Goal: Task Accomplishment & Management: Use online tool/utility

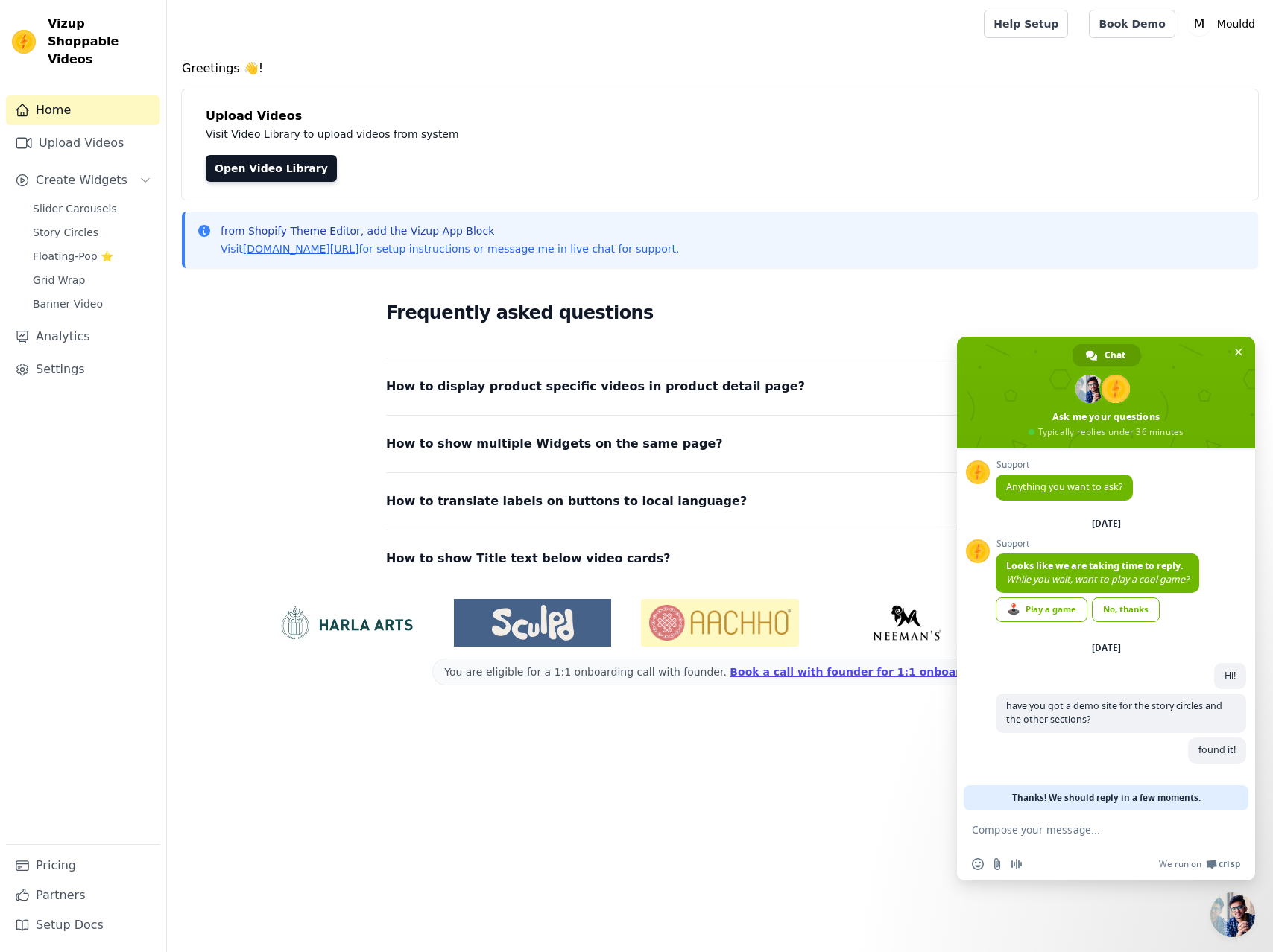
click at [1246, 907] on span "Close chat" at bounding box center [1232, 914] width 45 height 45
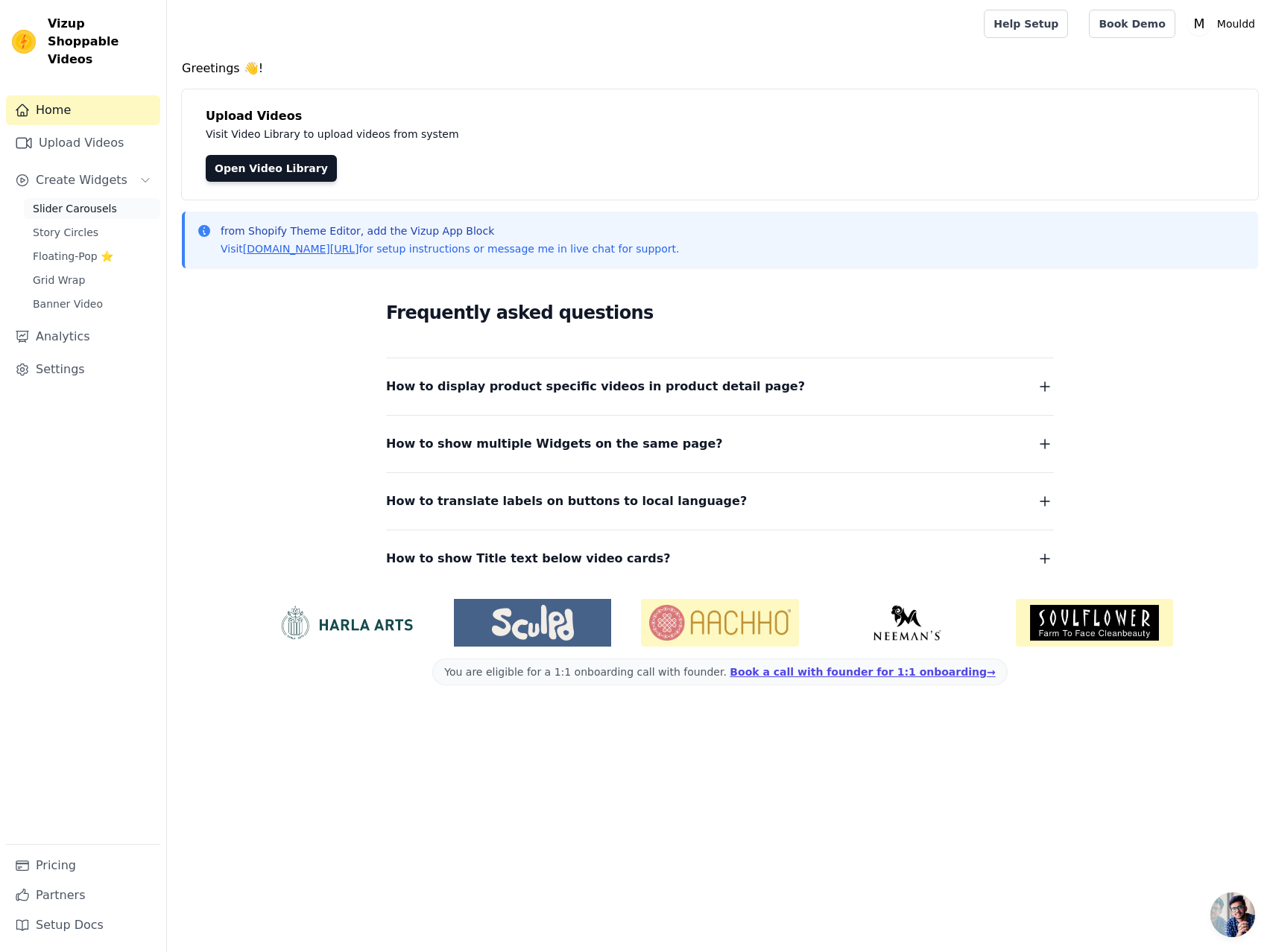
click at [96, 198] on link "Slider Carousels" at bounding box center [92, 208] width 137 height 21
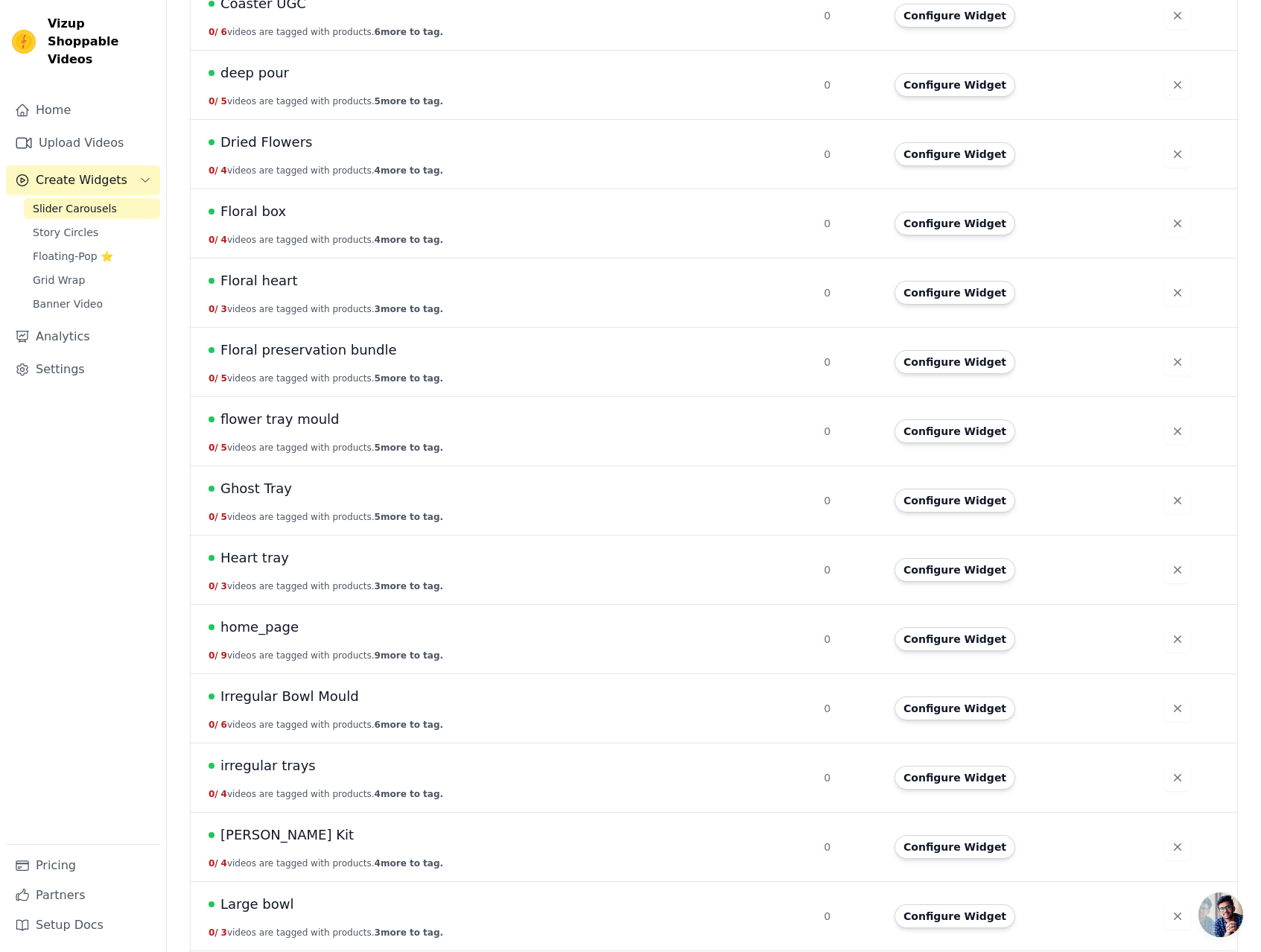
scroll to position [1044, 0]
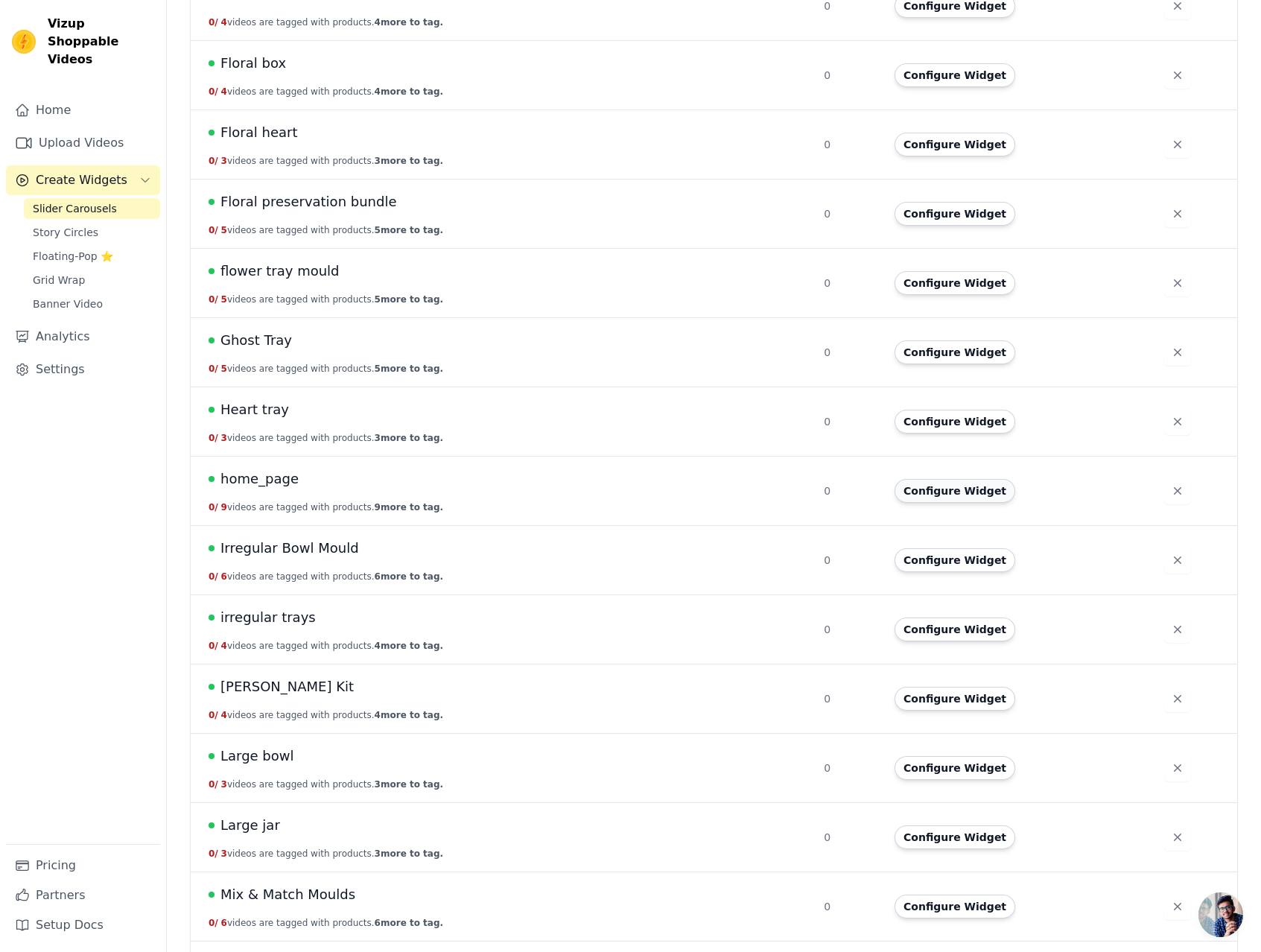
click at [965, 491] on button "Configure Widget" at bounding box center [955, 490] width 121 height 24
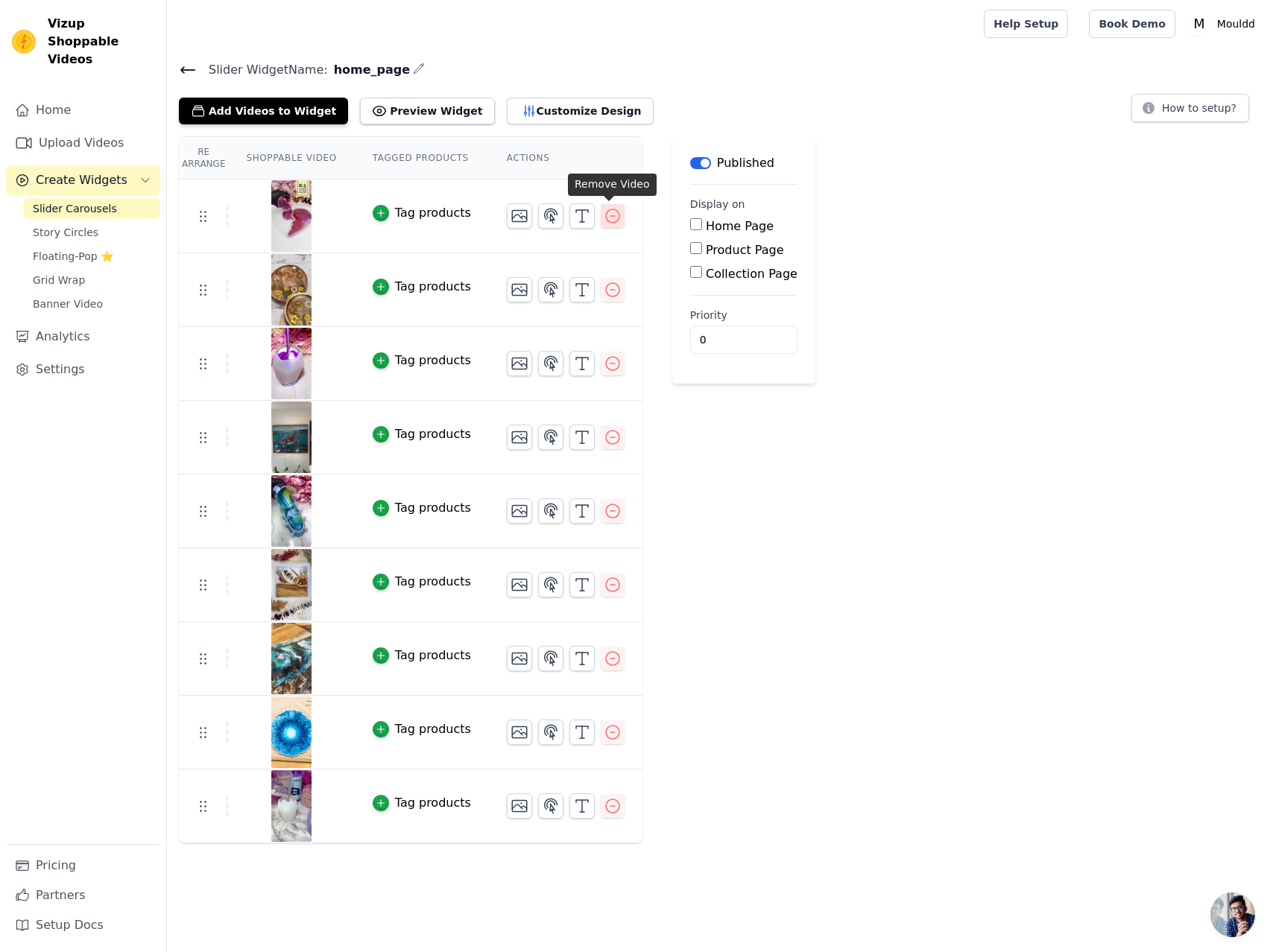
click at [610, 225] on button "button" at bounding box center [612, 215] width 24 height 24
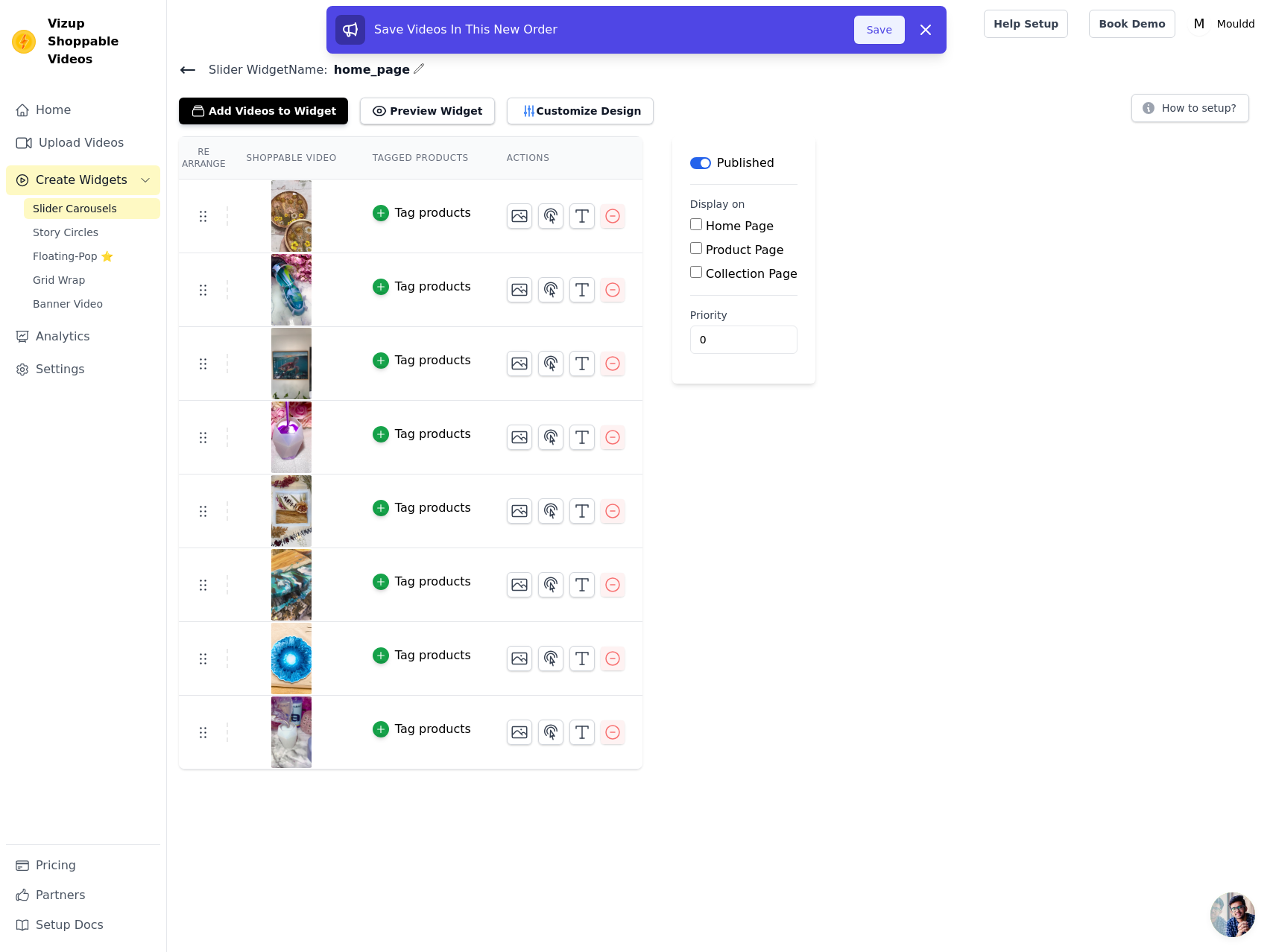
click at [872, 30] on button "Save" at bounding box center [880, 30] width 51 height 28
click at [867, 33] on button "Save" at bounding box center [880, 30] width 51 height 28
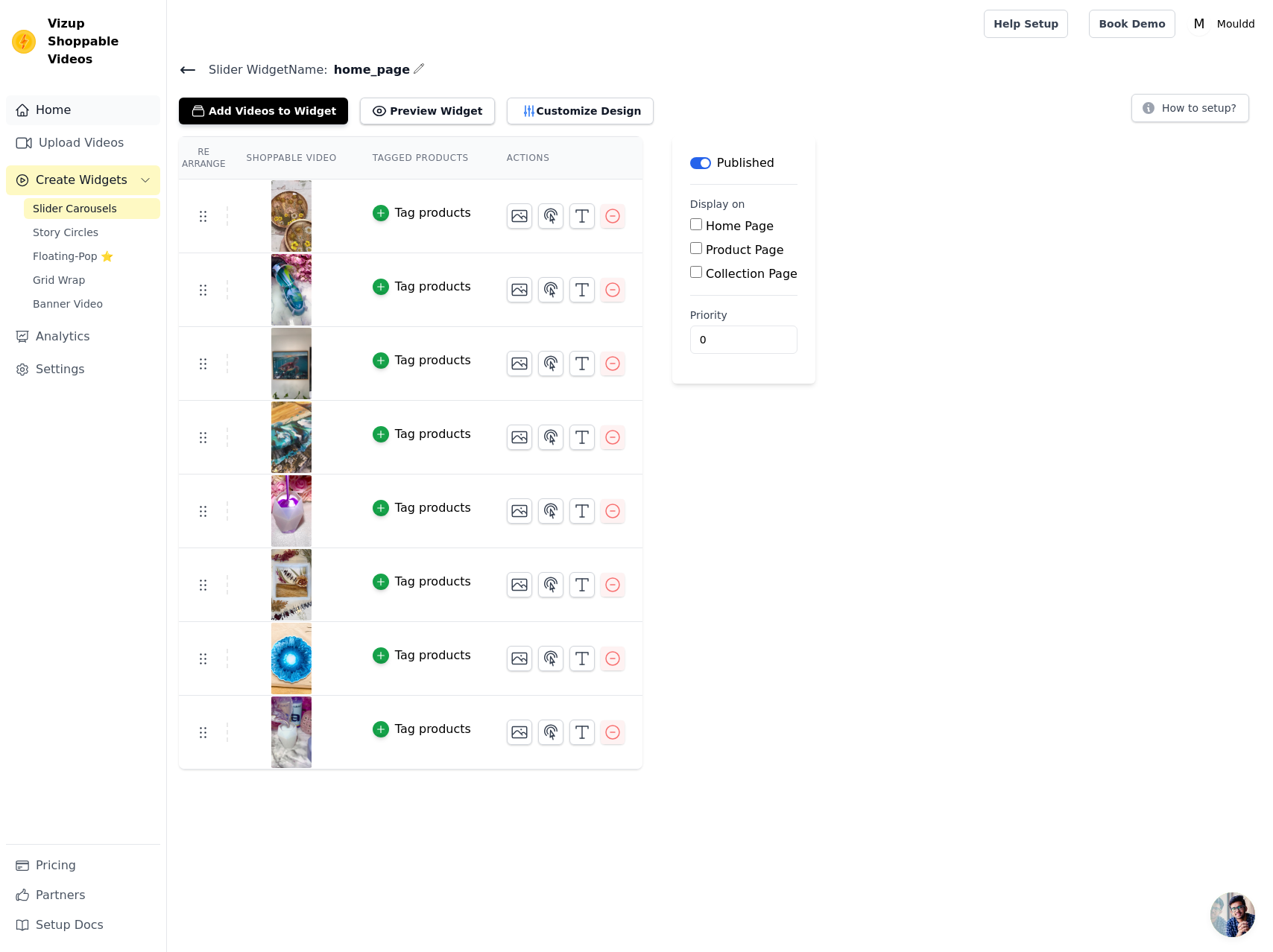
click at [65, 95] on link "Home" at bounding box center [83, 110] width 154 height 30
